Goal: Task Accomplishment & Management: Use online tool/utility

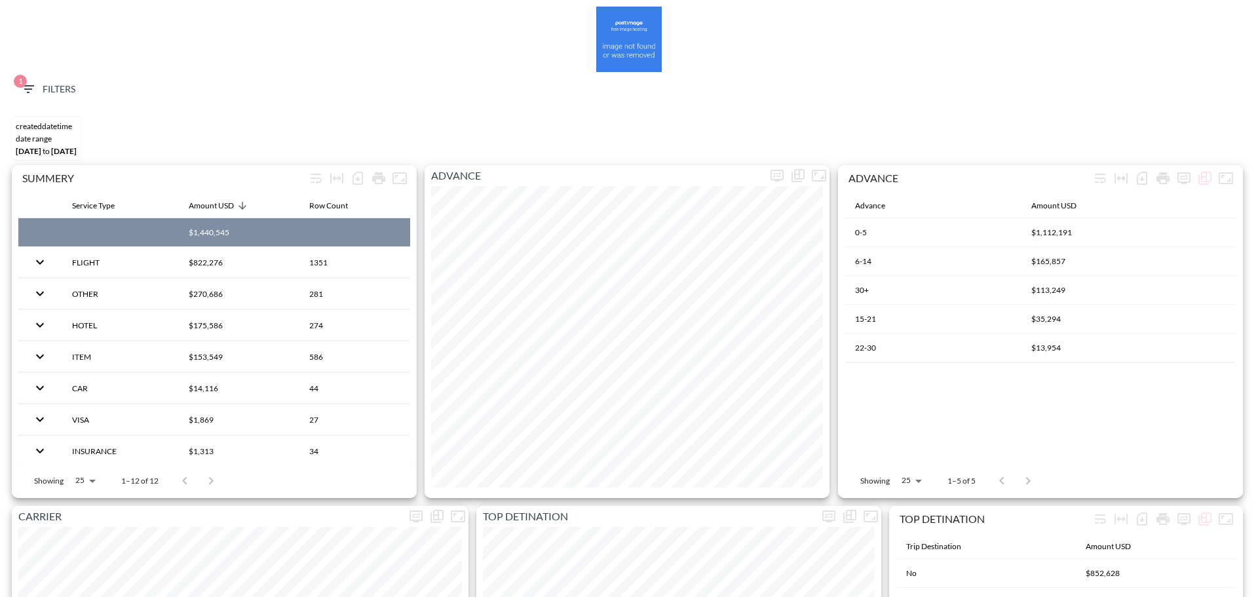
click at [29, 87] on icon "button" at bounding box center [28, 89] width 16 height 16
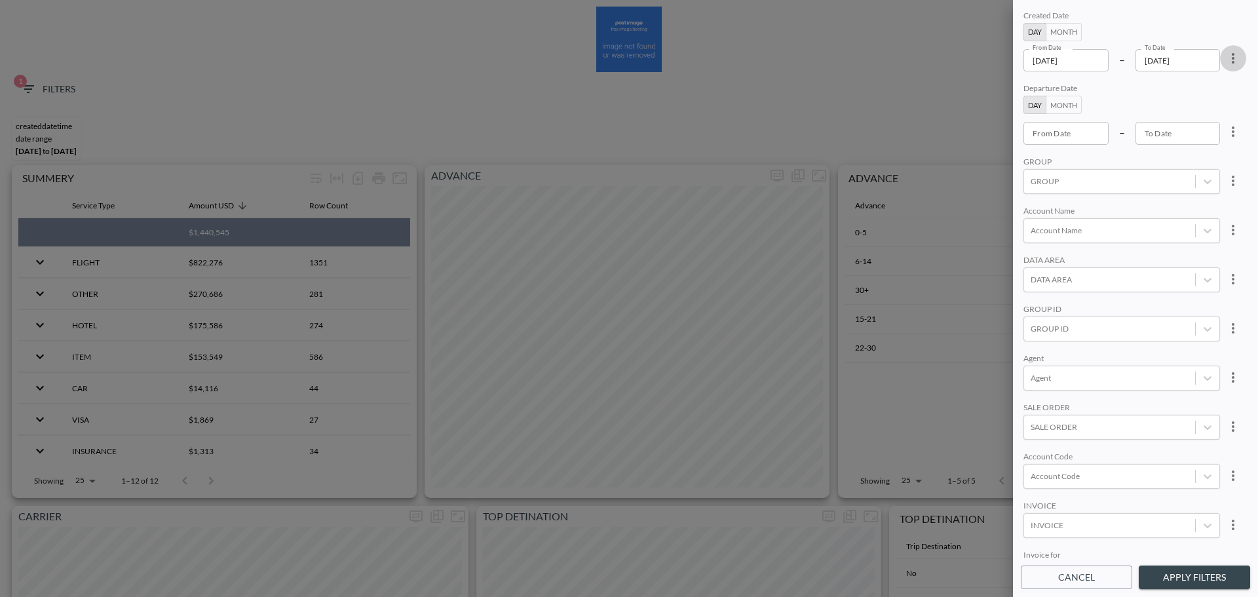
click at [1234, 64] on icon "more" at bounding box center [1233, 58] width 16 height 16
click at [1189, 91] on li "Clear" at bounding box center [1185, 89] width 118 height 24
click at [1072, 130] on input "From Date" at bounding box center [1065, 133] width 85 height 22
type input "YYYY-MM-DD"
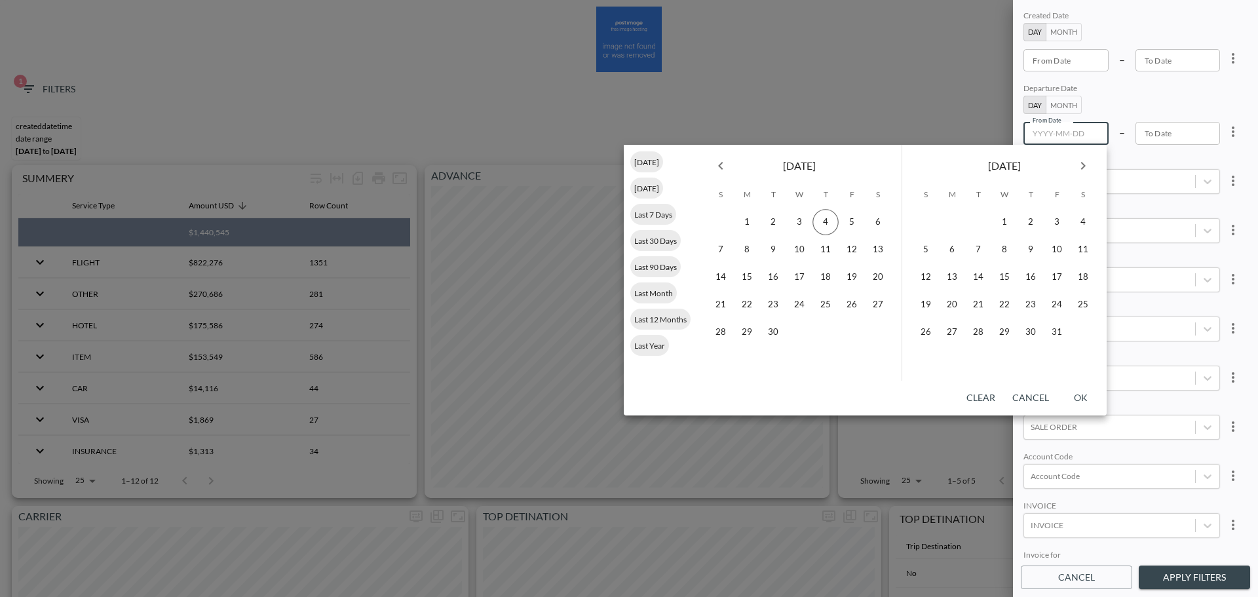
click at [722, 166] on icon "Previous month" at bounding box center [721, 166] width 16 height 16
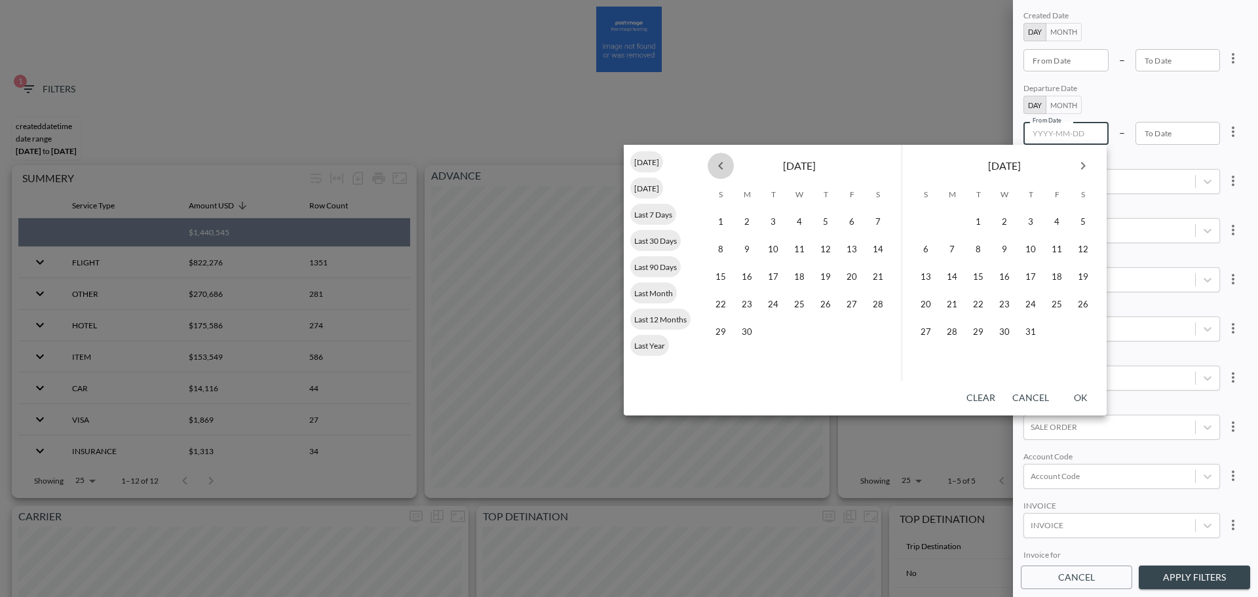
click at [722, 166] on icon "Previous month" at bounding box center [721, 166] width 16 height 16
click at [721, 165] on icon "Previous month" at bounding box center [721, 166] width 16 height 16
click at [721, 164] on icon "Previous month" at bounding box center [720, 166] width 5 height 8
click at [1006, 215] on button "1" at bounding box center [1004, 222] width 26 height 26
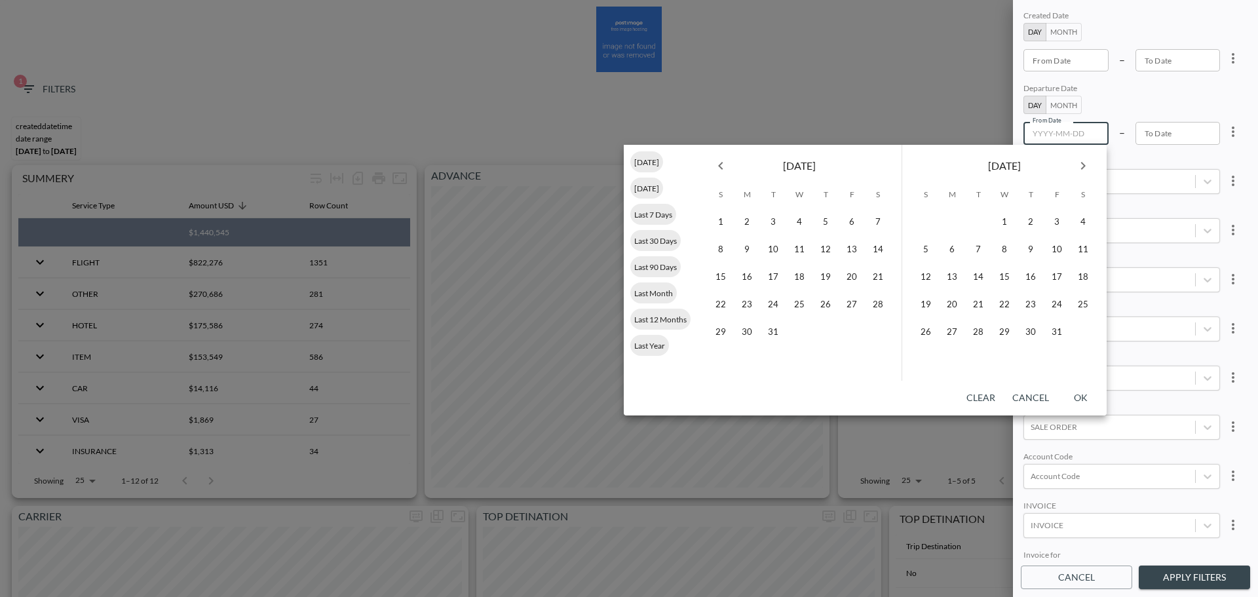
type input "[DATE]"
type input "YYYY-MM-DD"
click at [1078, 170] on icon "Next month" at bounding box center [1083, 166] width 16 height 16
click at [1079, 168] on icon "Next month" at bounding box center [1083, 166] width 16 height 16
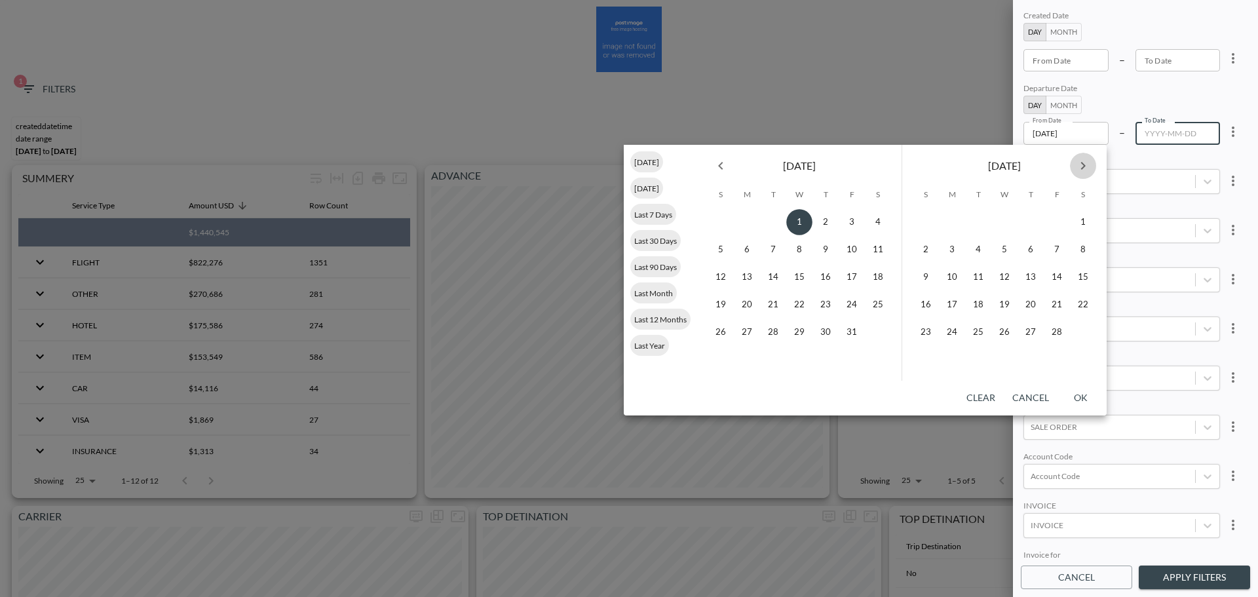
click at [1080, 164] on icon "Next month" at bounding box center [1083, 166] width 16 height 16
click at [1080, 162] on icon "Next month" at bounding box center [1083, 166] width 16 height 16
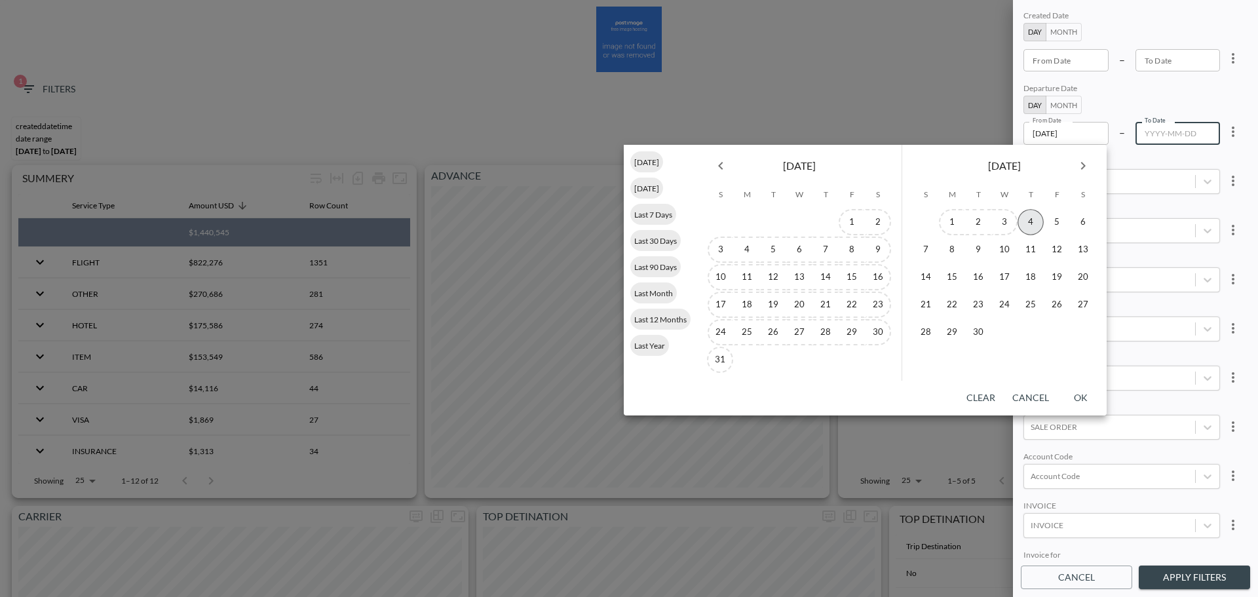
click at [1031, 219] on button "4" at bounding box center [1030, 222] width 26 height 26
type input "[DATE]"
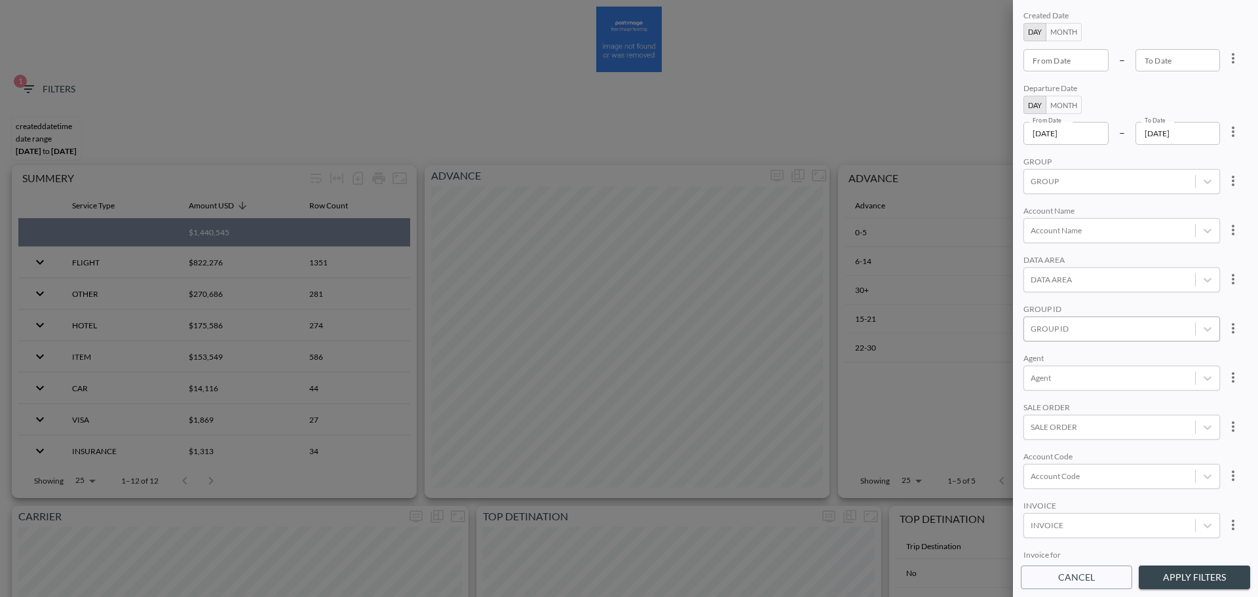
click at [1067, 321] on div "GROUP ID" at bounding box center [1109, 329] width 171 height 18
click at [1029, 263] on input "BIOCATCH" at bounding box center [1033, 264] width 28 height 28
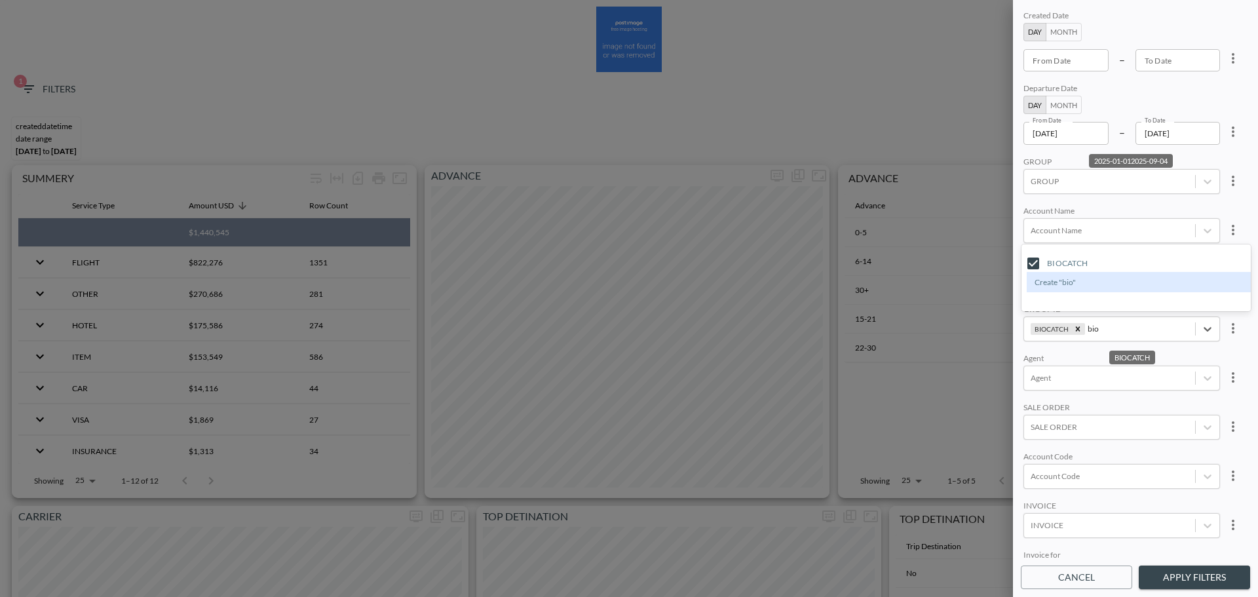
type input "bio"
click at [1124, 207] on div "Account Name" at bounding box center [1121, 212] width 197 height 12
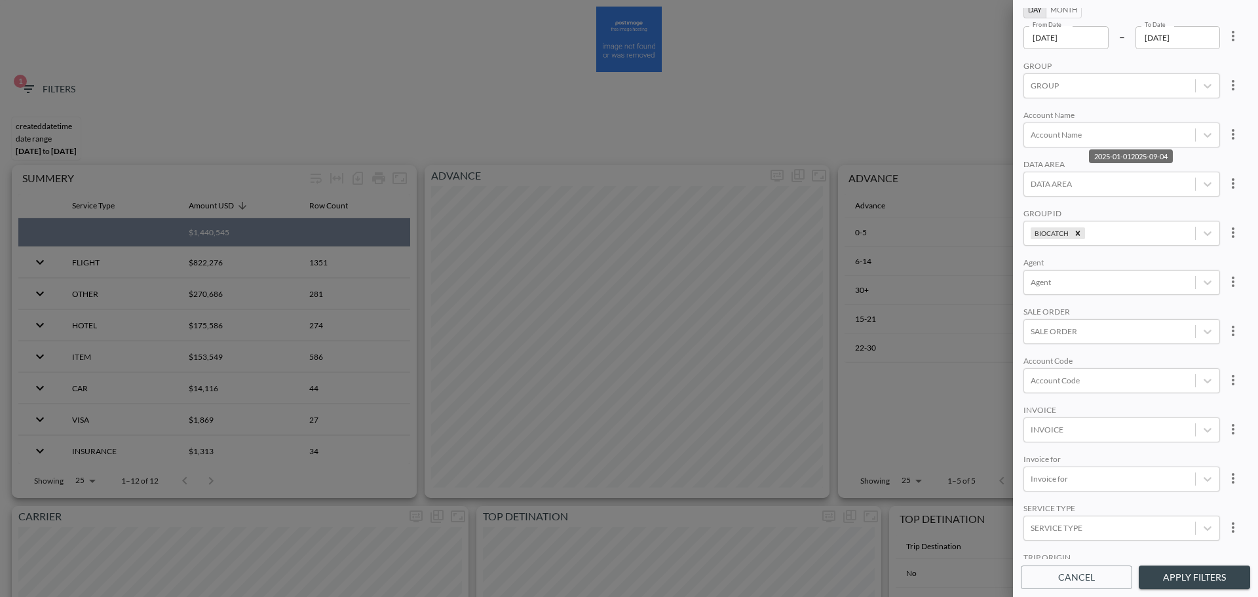
scroll to position [185, 0]
click at [1089, 439] on div at bounding box center [1110, 445] width 158 height 12
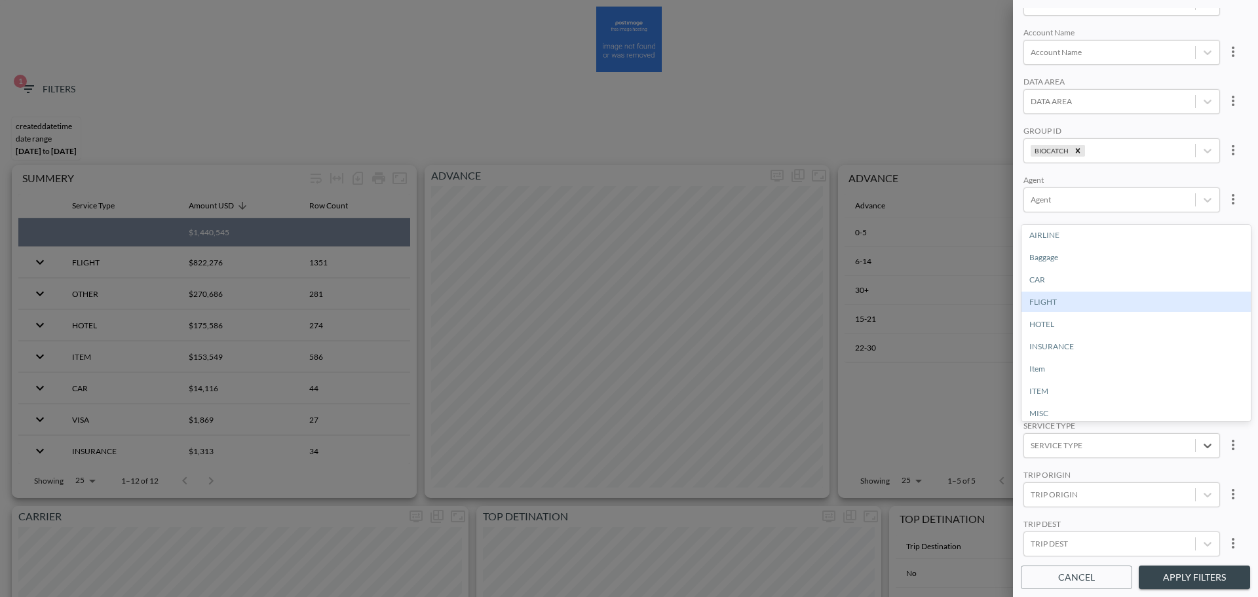
click at [1050, 304] on div "FLIGHT" at bounding box center [1135, 302] width 229 height 20
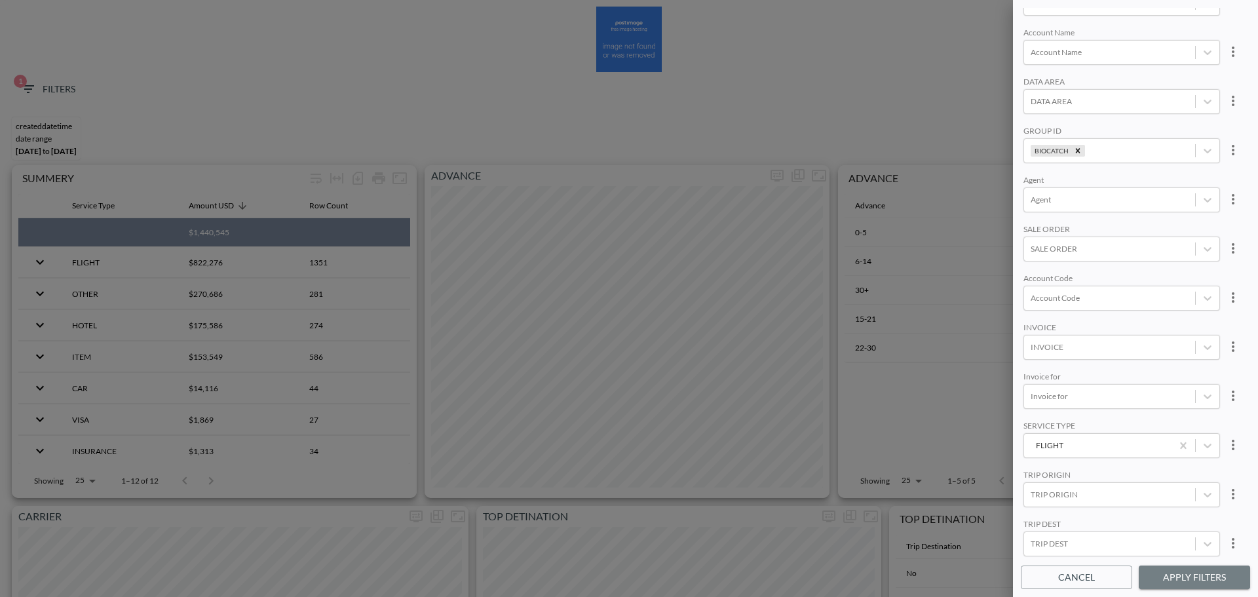
click at [1156, 575] on button "Apply Filters" at bounding box center [1194, 577] width 111 height 24
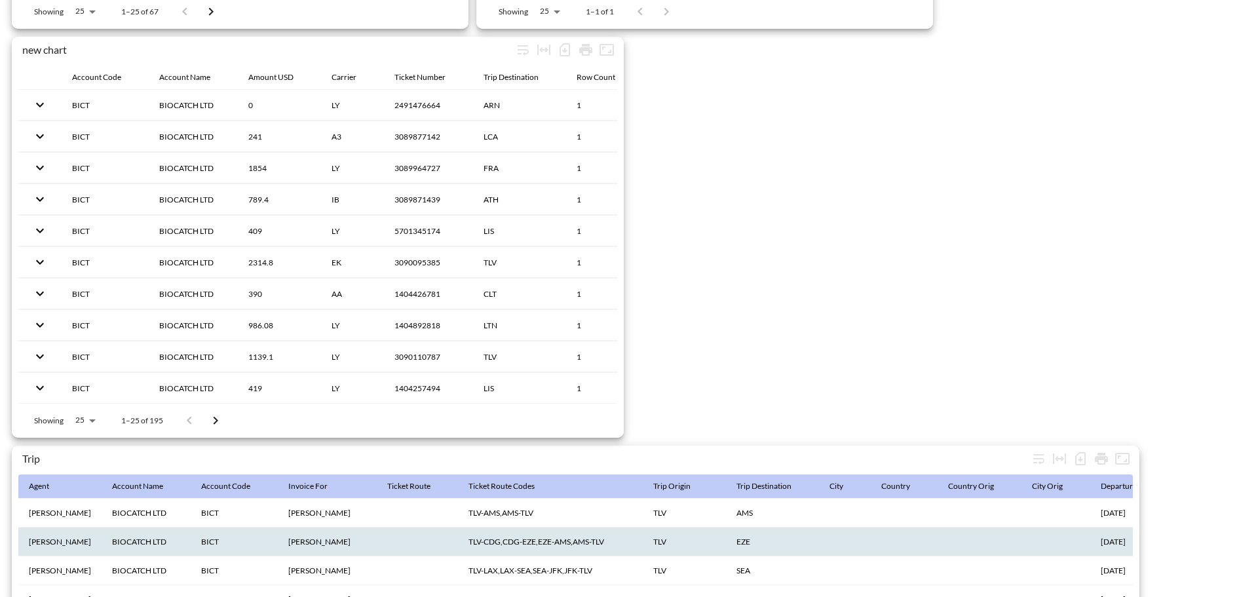
scroll to position [2060, 0]
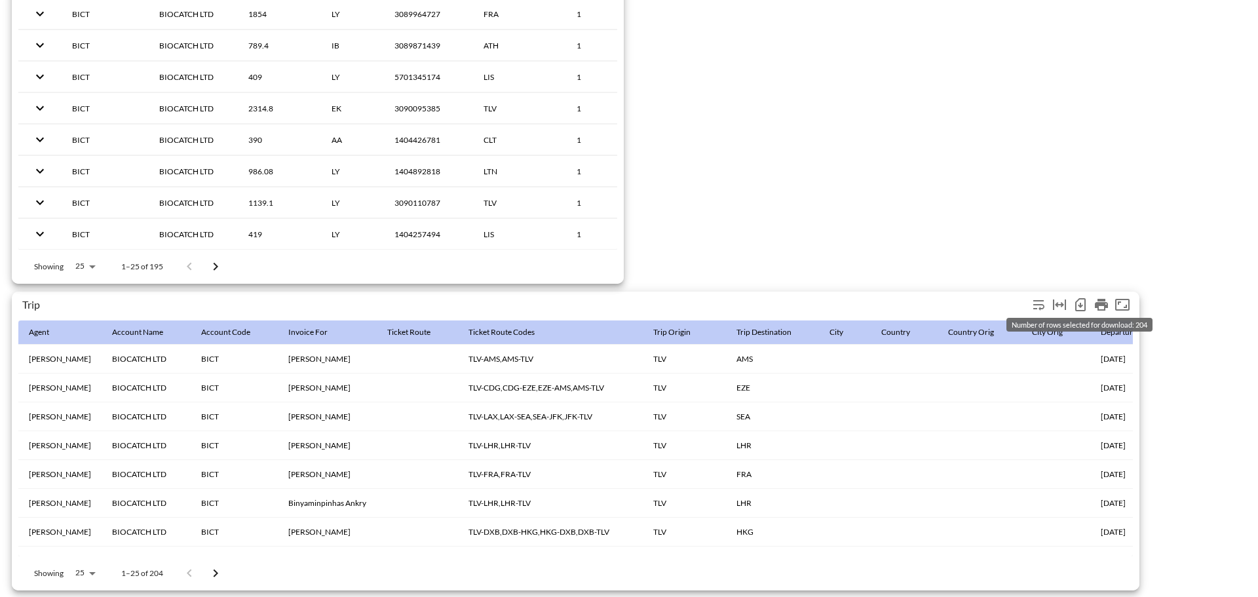
click at [1075, 299] on icon "Number of rows selected for download: 204" at bounding box center [1080, 304] width 10 height 13
